Goal: Information Seeking & Learning: Learn about a topic

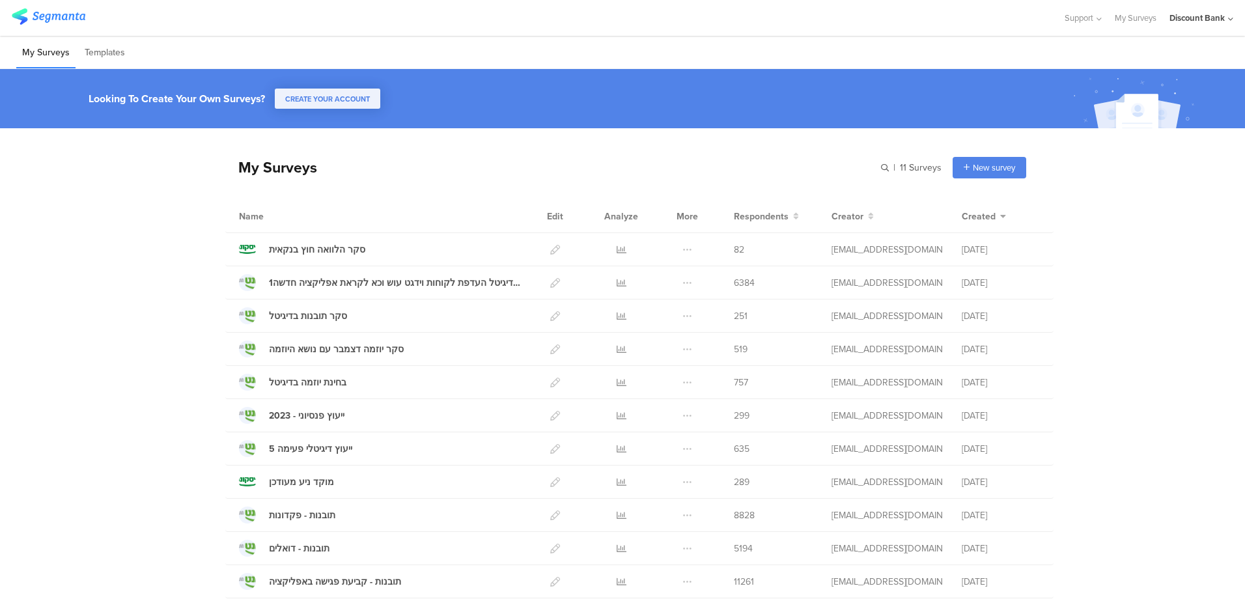
click at [616, 251] on icon at bounding box center [621, 250] width 10 height 10
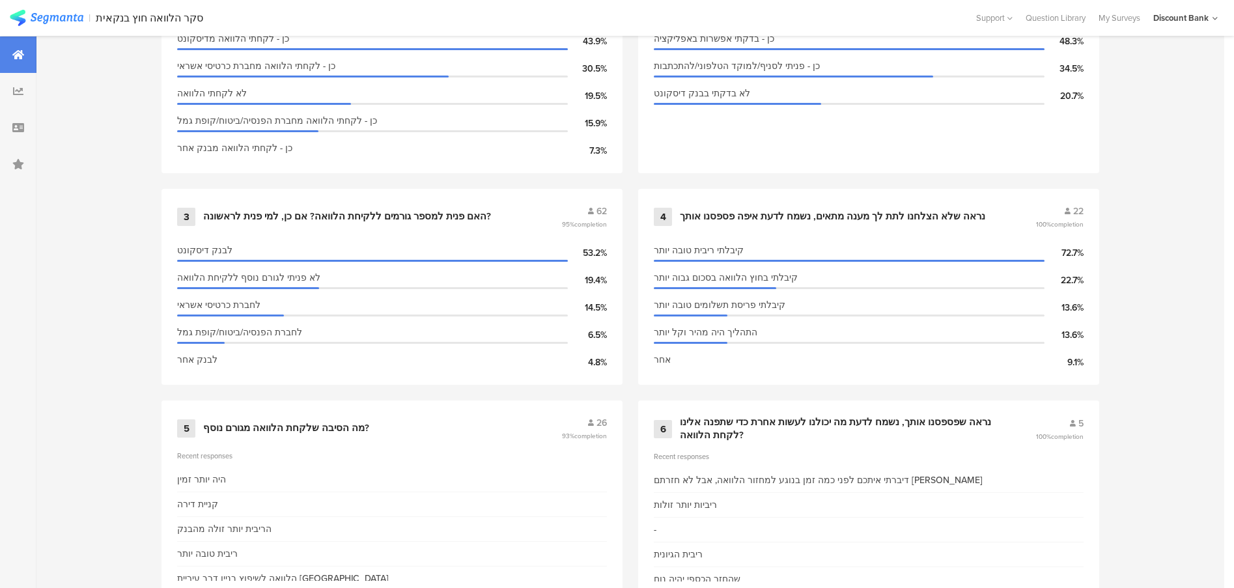
scroll to position [686, 0]
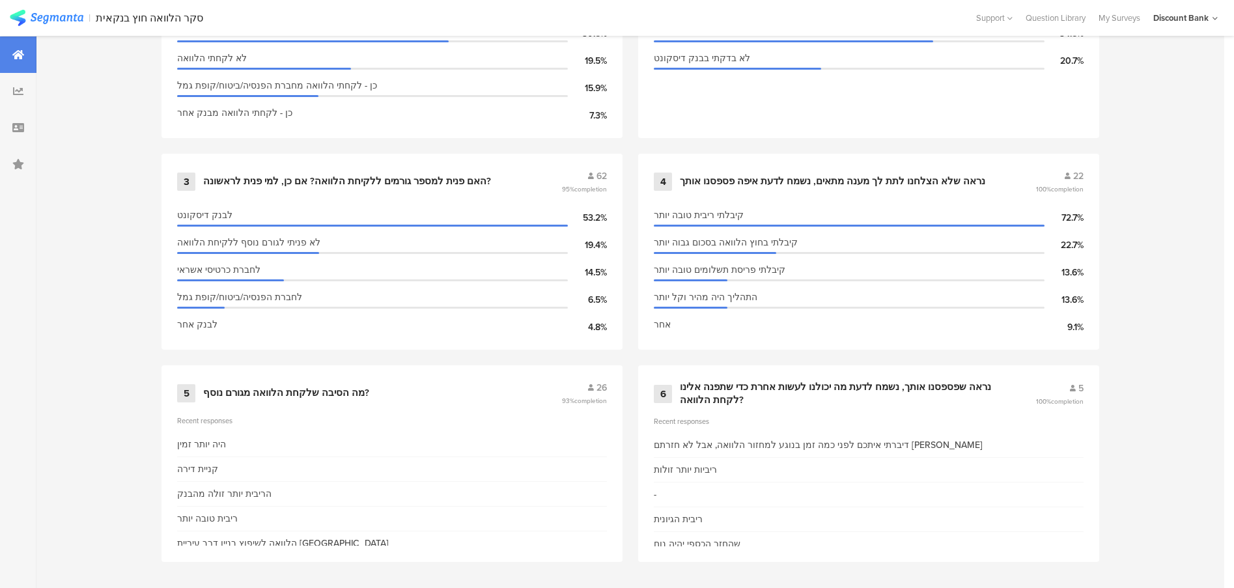
click at [599, 383] on div "26" at bounding box center [584, 388] width 45 height 14
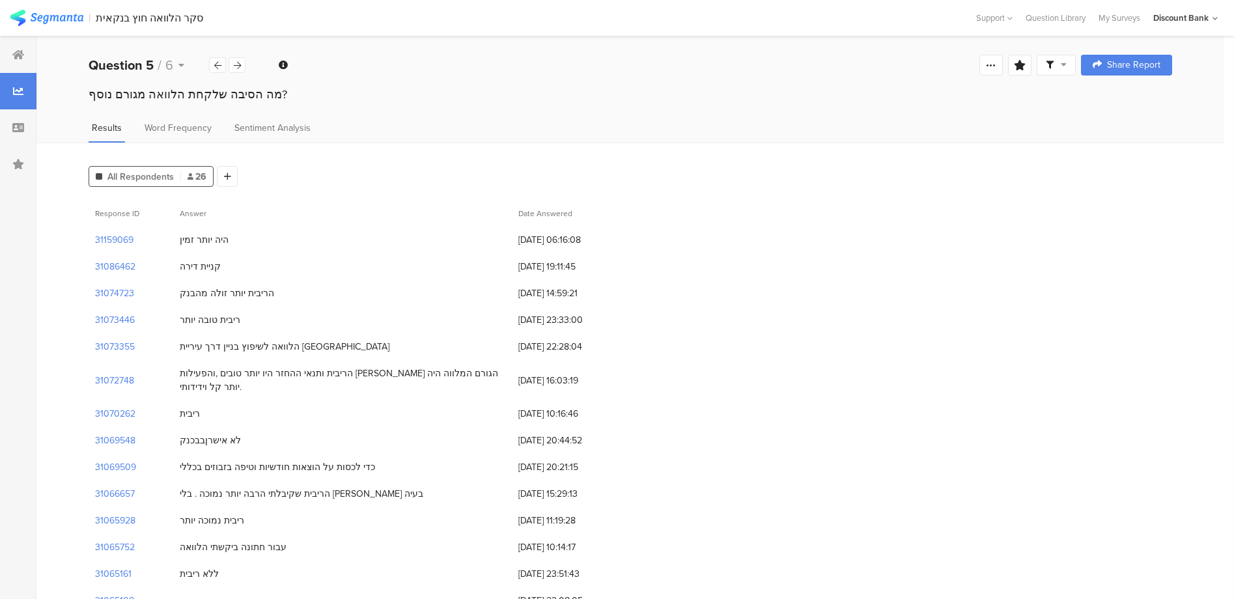
click at [180, 123] on span "Word Frequency" at bounding box center [178, 128] width 67 height 14
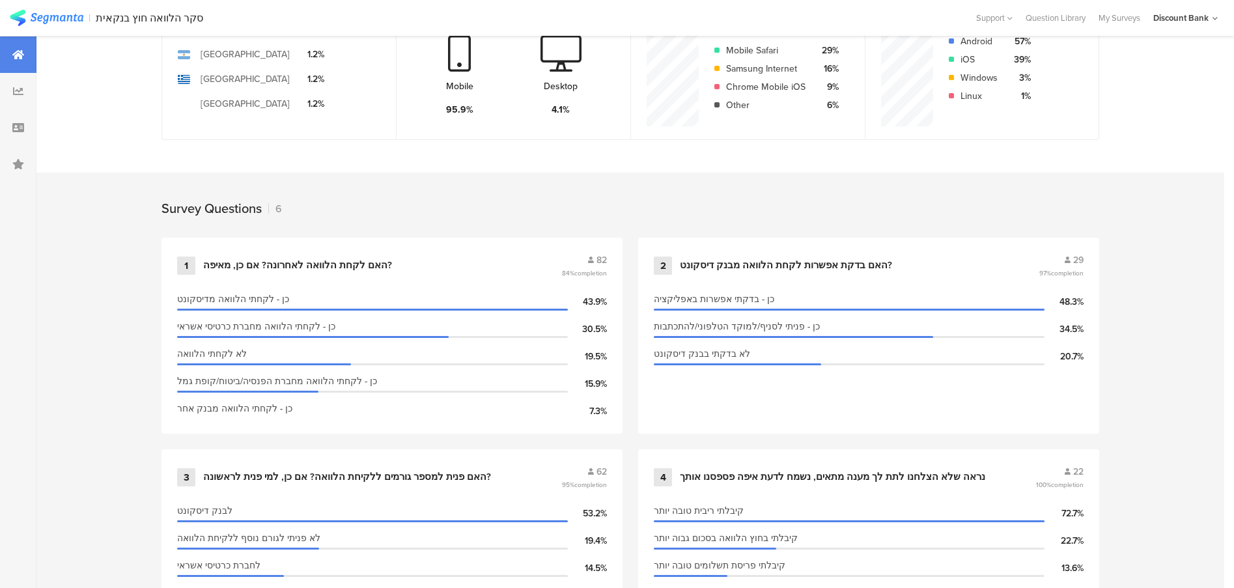
scroll to position [456, 0]
